Goal: Book appointment/travel/reservation

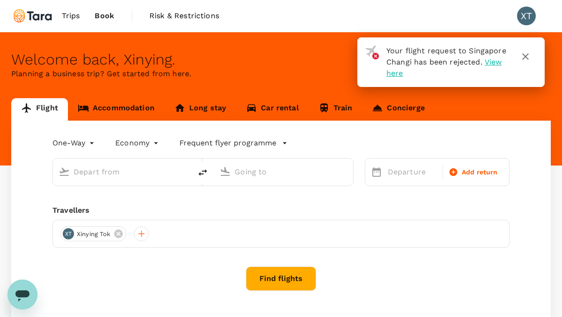
type input "roundtrip"
type input "[GEOGRAPHIC_DATA], [GEOGRAPHIC_DATA] (any)"
type input "Suvarnabhumi Intl (BKK)"
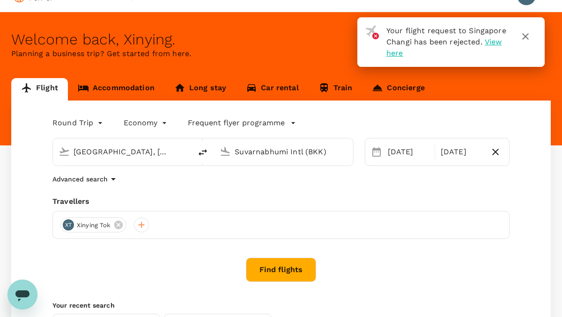
scroll to position [23, 0]
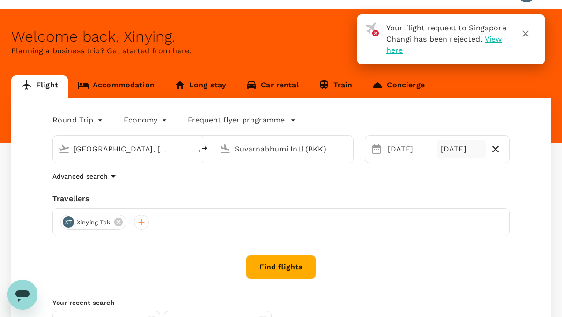
click at [450, 152] on div "[DATE]" at bounding box center [461, 149] width 49 height 19
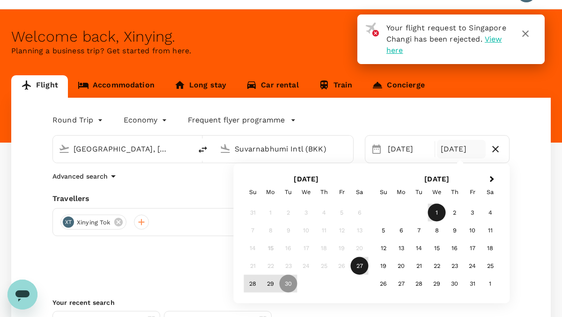
click at [432, 219] on div "1" at bounding box center [437, 213] width 18 height 18
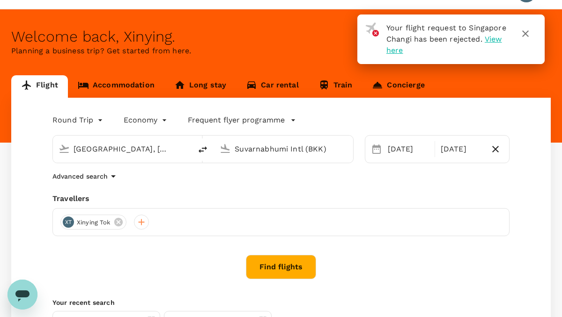
click at [281, 270] on button "Find flights" at bounding box center [281, 267] width 70 height 24
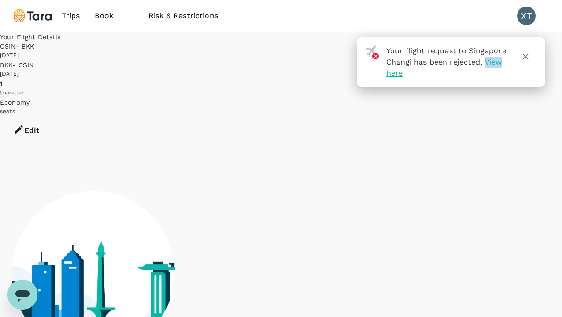
click at [530, 56] on icon "button" at bounding box center [525, 56] width 11 height 11
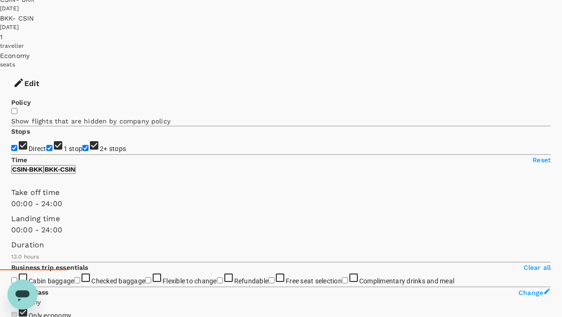
scroll to position [68, 0]
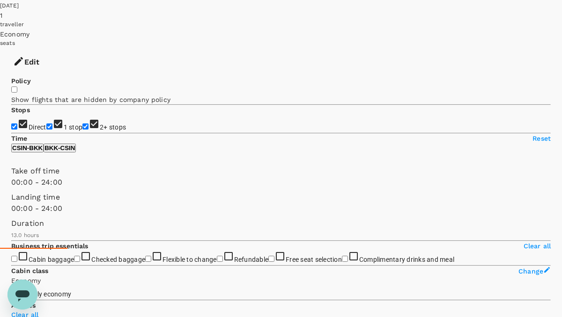
type input "850"
click at [46, 124] on input "1 stop" at bounding box center [49, 127] width 6 height 6
checkbox input "false"
click at [82, 124] on input "2+ stops" at bounding box center [85, 127] width 6 height 6
checkbox input "false"
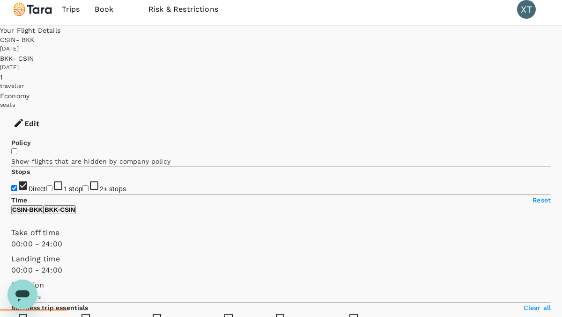
scroll to position [4, 0]
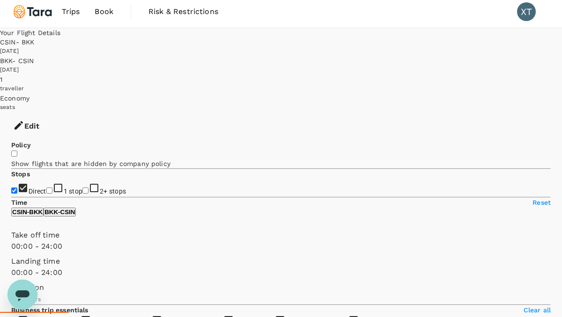
type input "1475"
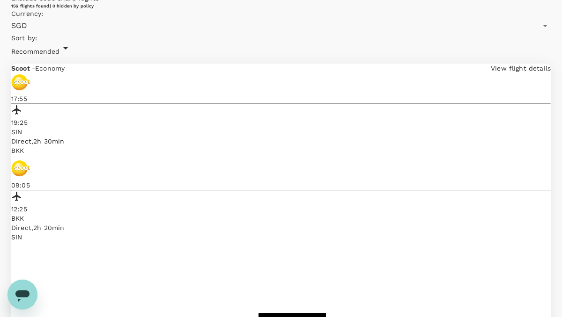
scroll to position [439, 0]
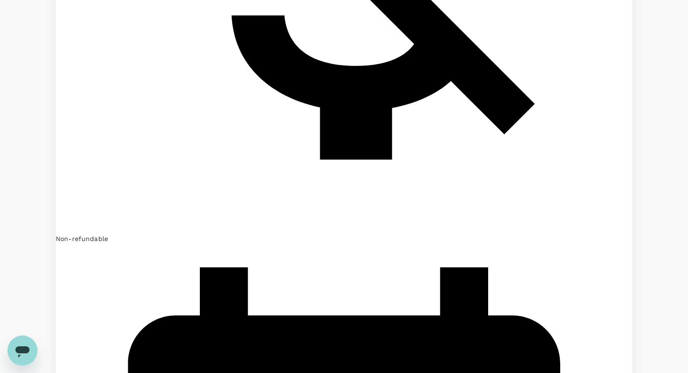
scroll to position [2432, 0]
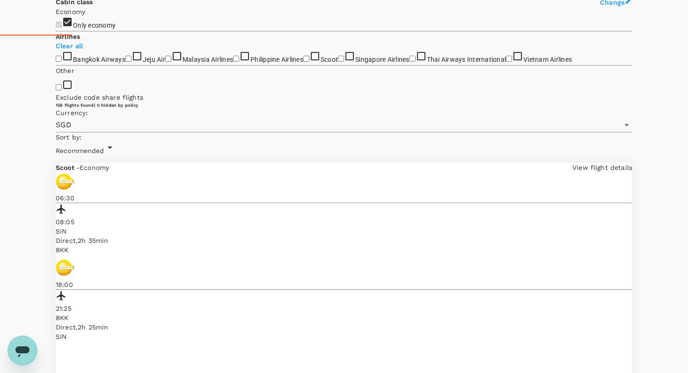
scroll to position [336, 0]
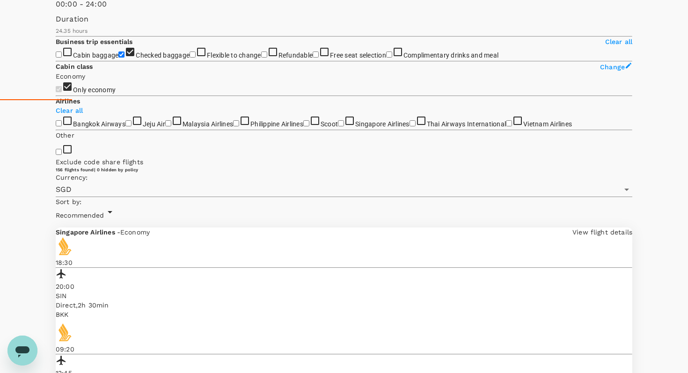
scroll to position [267, 0]
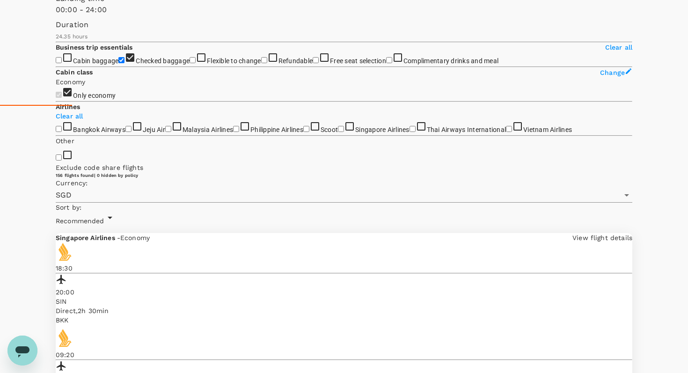
click at [118, 63] on input "Checked baggage" at bounding box center [121, 60] width 6 height 6
checkbox input "false"
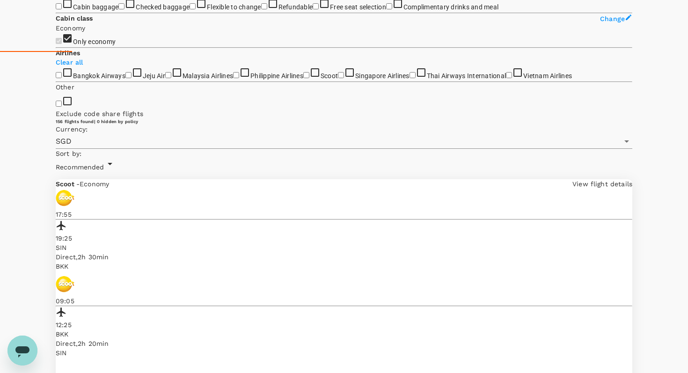
scroll to position [322, 0]
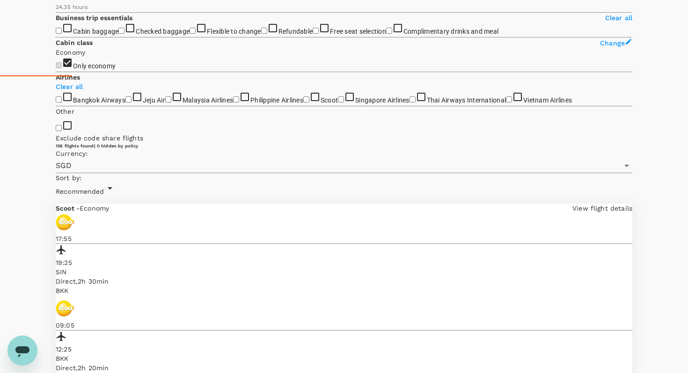
scroll to position [0, 0]
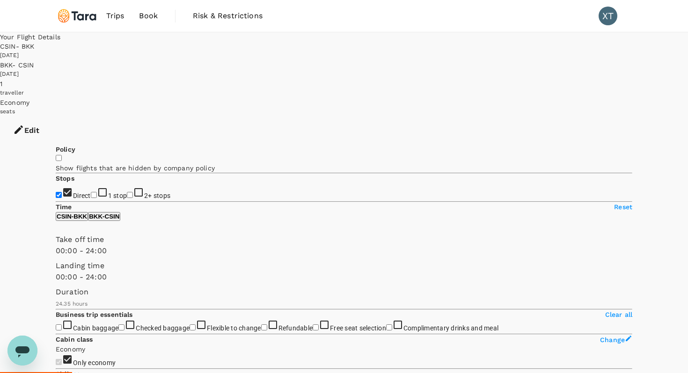
click at [154, 17] on span "Book" at bounding box center [148, 15] width 19 height 11
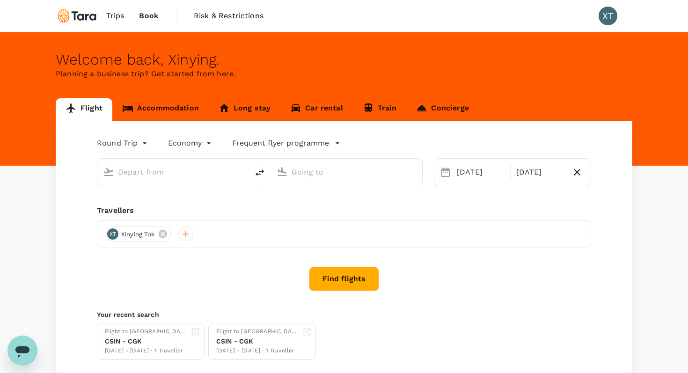
click at [167, 102] on link "Accommodation" at bounding box center [160, 109] width 96 height 22
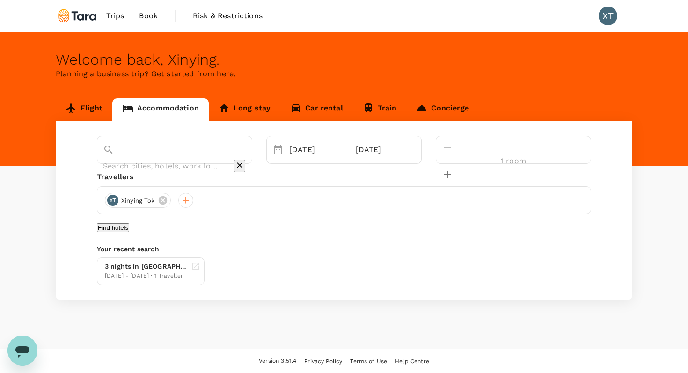
scroll to position [0, 0]
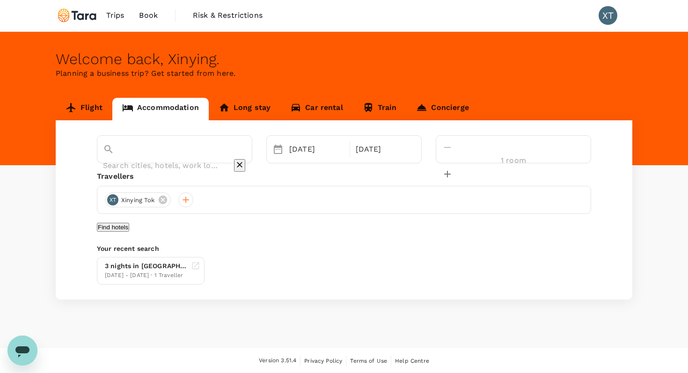
type input "[GEOGRAPHIC_DATA]"
click at [414, 153] on div "[DATE]" at bounding box center [383, 149] width 62 height 19
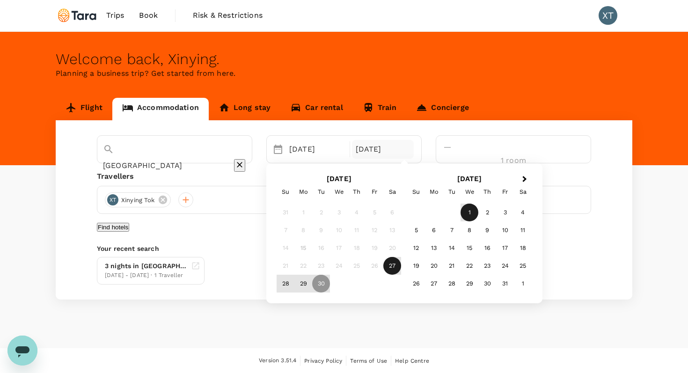
click at [478, 217] on div "1" at bounding box center [470, 213] width 18 height 18
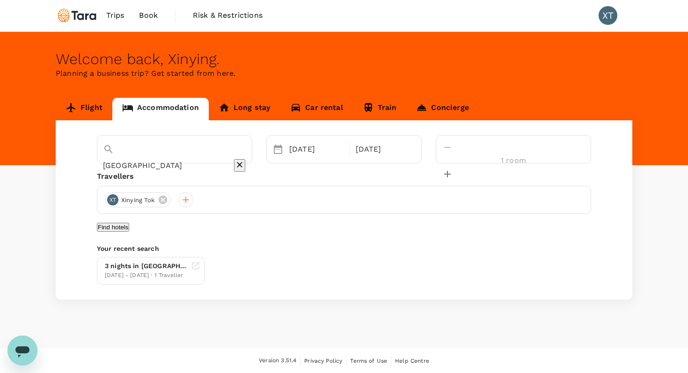
click at [129, 232] on button "Find hotels" at bounding box center [113, 227] width 32 height 9
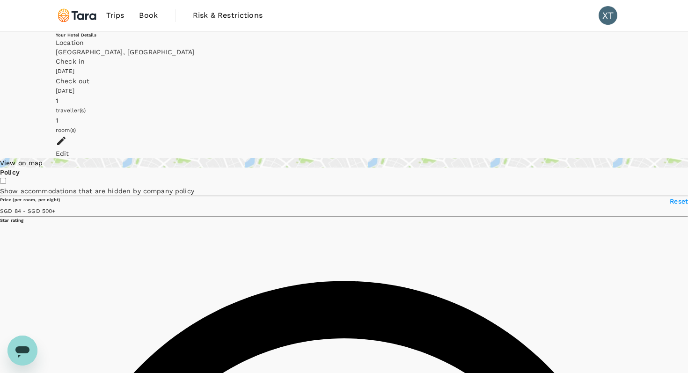
type input "499.65"
type input "8.65"
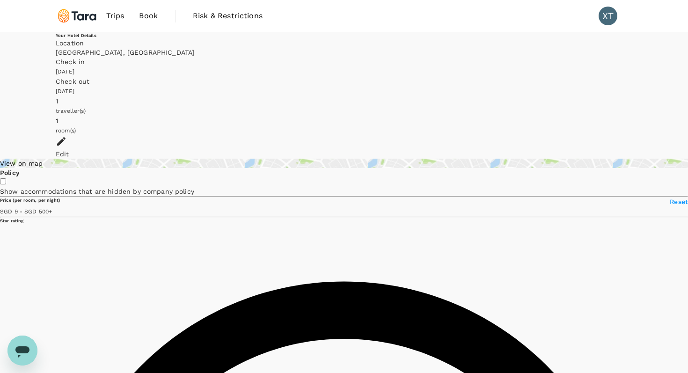
click at [119, 159] on div "View on map" at bounding box center [344, 163] width 688 height 9
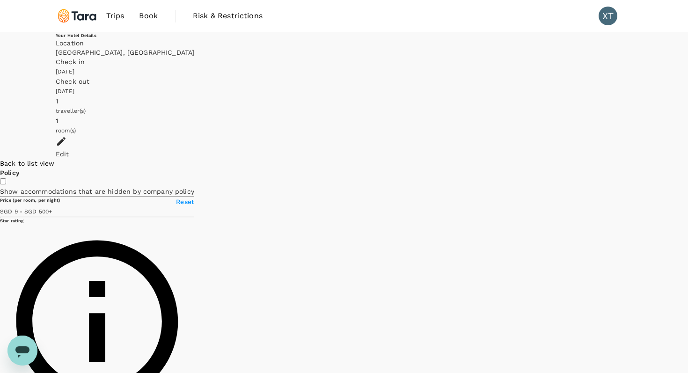
drag, startPoint x: 633, startPoint y: 269, endPoint x: 505, endPoint y: 210, distance: 141.0
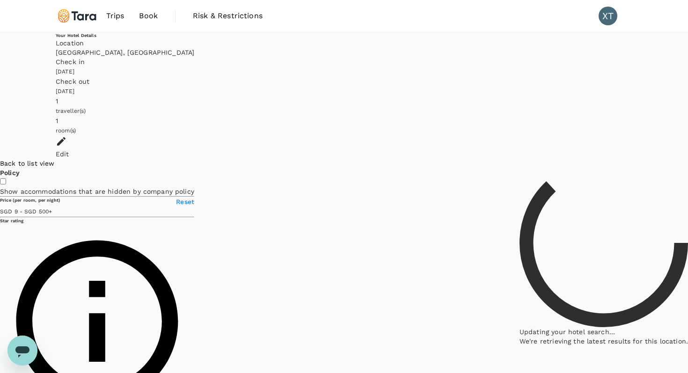
drag, startPoint x: 570, startPoint y: 245, endPoint x: 460, endPoint y: 191, distance: 122.5
type input "499.65"
